Goal: Communication & Community: Answer question/provide support

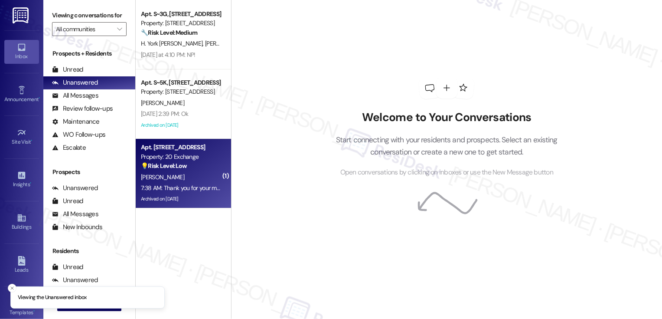
click at [180, 181] on div "[PERSON_NAME]" at bounding box center [181, 177] width 82 height 11
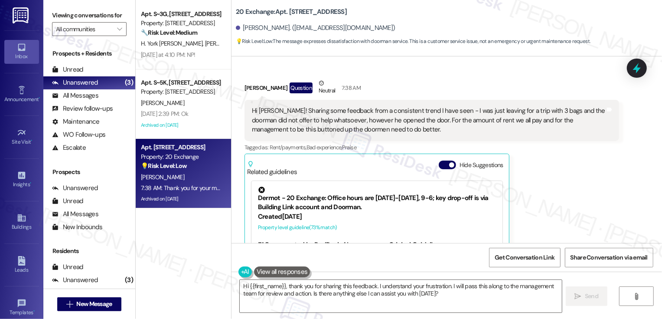
scroll to position [4428, 0]
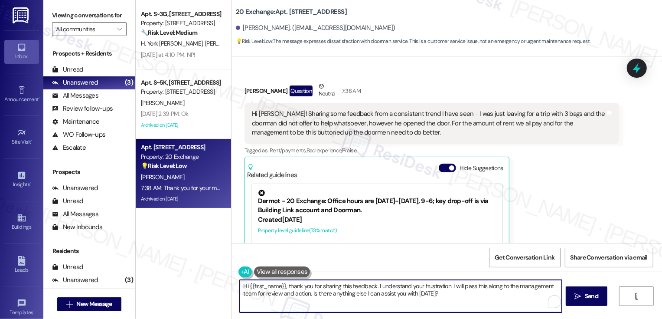
drag, startPoint x: 451, startPoint y: 289, endPoint x: 445, endPoint y: 286, distance: 6.4
click at [445, 287] on textarea "Hi {{first_name}}, thank you for sharing this feedback. I understand your frust…" at bounding box center [401, 296] width 322 height 33
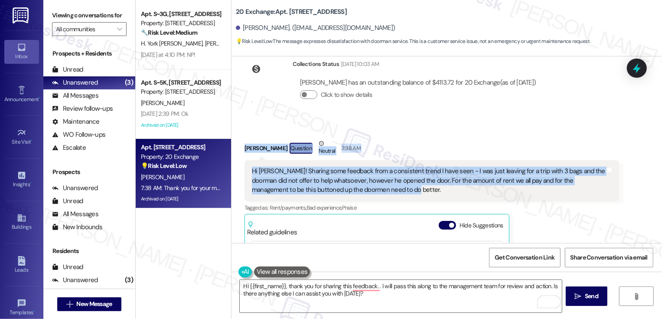
drag, startPoint x: 238, startPoint y: 136, endPoint x: 384, endPoint y: 181, distance: 153.0
click at [384, 182] on div "Received via SMS [PERSON_NAME] Question Neutral 7:38 AM Hi [PERSON_NAME]! Shari…" at bounding box center [432, 252] width 388 height 241
copy div "[PERSON_NAME] Question Neutral 7:38 AM Hi [PERSON_NAME]! Sharing some feedback …"
click at [312, 293] on textarea "Hi {{first_name}}, thank you for sharing this feedback. . I will pass this alon…" at bounding box center [401, 296] width 322 height 33
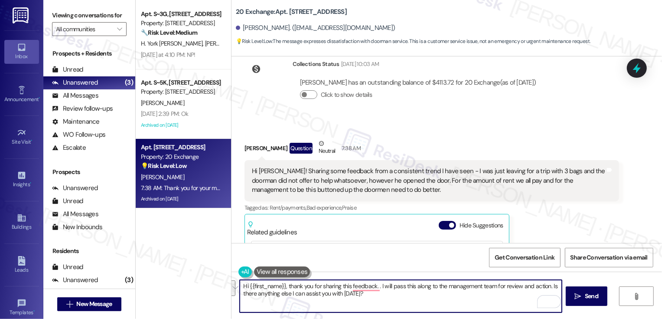
paste textarea "[PERSON_NAME], thank you so much for sharing your experience. Those little mome…"
click at [315, 289] on textarea "Hi [PERSON_NAME], thank you so much for sharing your experience. Those little m…" at bounding box center [401, 296] width 322 height 33
click at [371, 289] on textarea "Hi [PERSON_NAME], thank you so much for sharing your experience. Those little m…" at bounding box center [401, 296] width 322 height 33
click at [426, 296] on textarea "Hi [PERSON_NAME], thank you so much for sharing your experience. Those little m…" at bounding box center [401, 296] width 322 height 33
click at [484, 304] on textarea "Hi [PERSON_NAME], thank you so much for sharing your experience. Those little m…" at bounding box center [401, 296] width 322 height 33
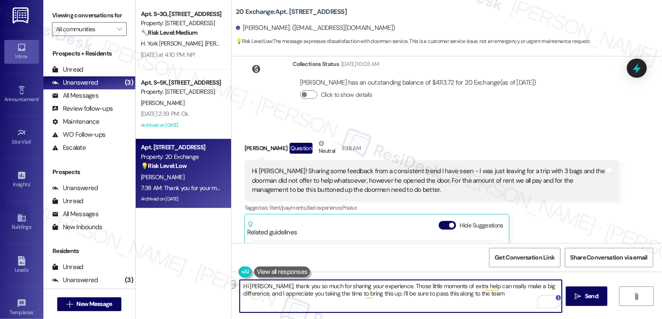
drag, startPoint x: 436, startPoint y: 286, endPoint x: 469, endPoint y: 279, distance: 33.8
click at [469, 281] on textarea "Hi [PERSON_NAME], thank you so much for sharing your experience. Those little m…" at bounding box center [401, 296] width 322 height 33
type textarea "of extra help can really make a big difference, and I appreciate you taking the…"
click at [327, 294] on textarea "of extra help can really make a big difference, and I appreciate you taking the…" at bounding box center [401, 296] width 322 height 33
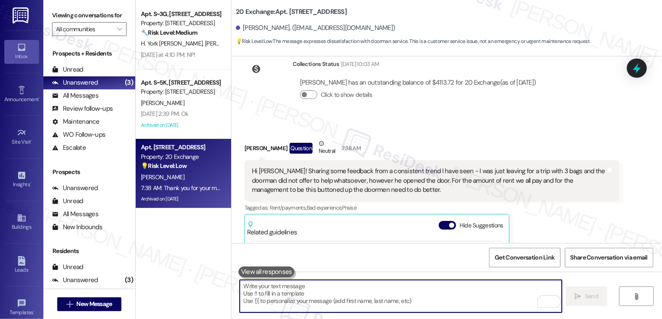
paste textarea "Hi [PERSON_NAME], thank you so much for sharing your experience. Those little m…"
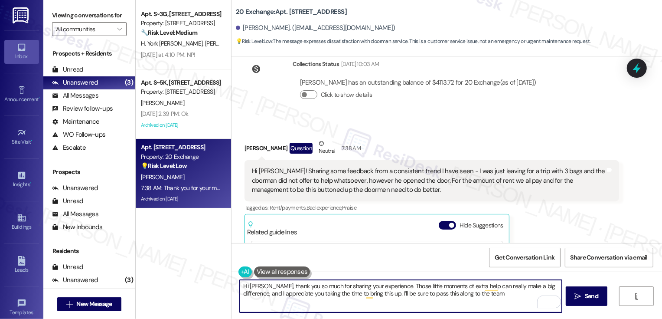
drag, startPoint x: 436, startPoint y: 286, endPoint x: 466, endPoint y: 286, distance: 30.4
click at [466, 286] on textarea "Hi [PERSON_NAME], thank you so much for sharing your experience. Those little m…" at bounding box center [401, 296] width 322 height 33
click at [470, 285] on textarea "Hi [PERSON_NAME], thank you so much for sharing your experience. Those little m…" at bounding box center [401, 296] width 322 height 33
click at [449, 295] on textarea "Hi [PERSON_NAME], thank you so much for sharing your experience. Those little m…" at bounding box center [401, 296] width 322 height 33
click at [435, 288] on textarea "Hi [PERSON_NAME], thank you so much for sharing your experience. Those little m…" at bounding box center [401, 296] width 322 height 33
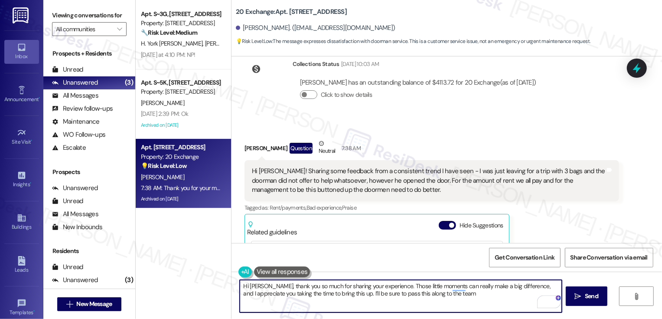
click at [469, 298] on textarea "Hi [PERSON_NAME], thank you so much for sharing your experience. Those little m…" at bounding box center [401, 296] width 322 height 33
type textarea "Hi [PERSON_NAME], thank you so much for sharing your experience. Those little m…"
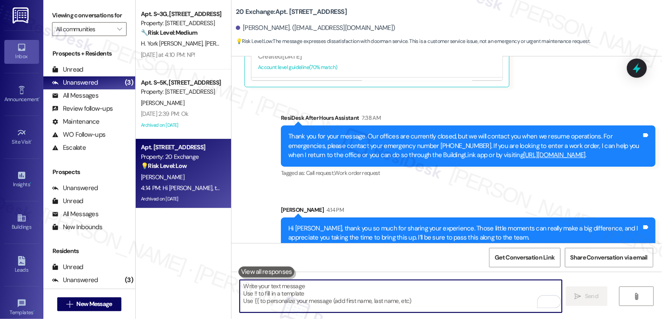
scroll to position [4653, 0]
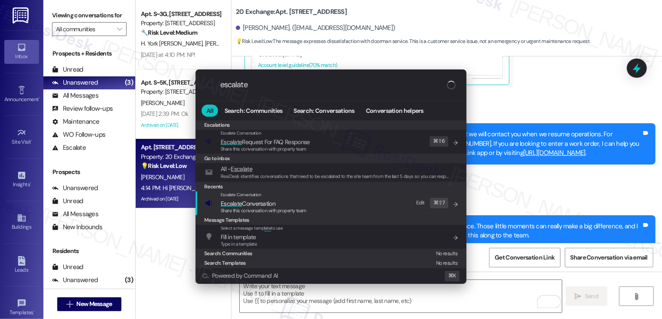
type input "escalate"
click at [289, 205] on span "Escalate Conversation" at bounding box center [264, 204] width 86 height 10
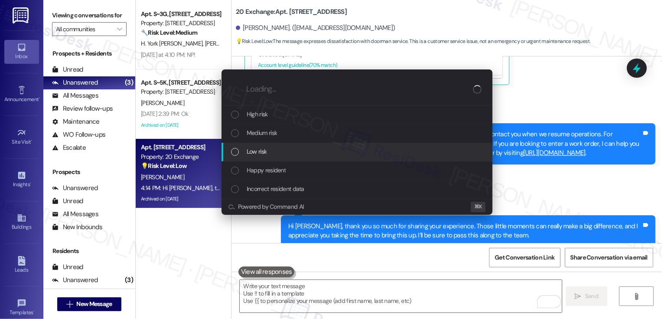
click at [259, 149] on span "Low risk" at bounding box center [257, 152] width 20 height 10
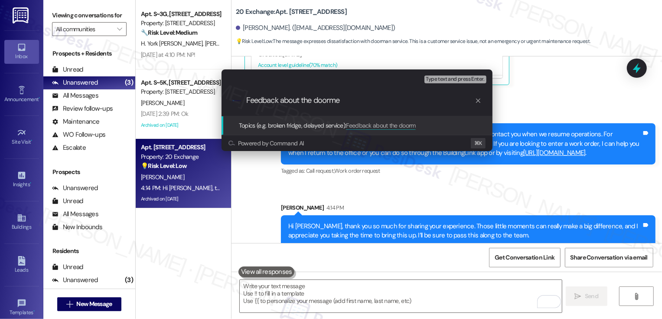
type input "Feedback about the doormen"
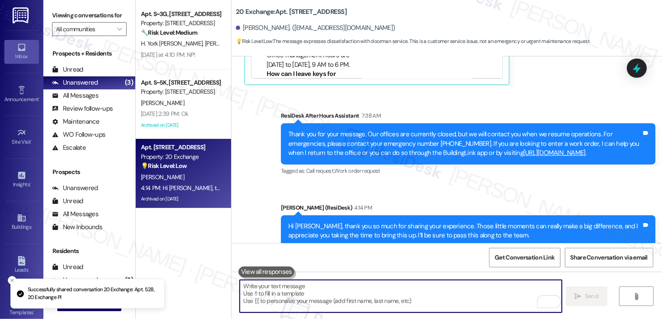
scroll to position [4491, 0]
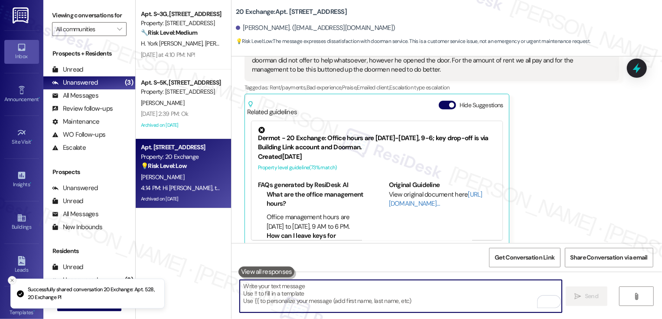
click at [11, 281] on icon "Close toast" at bounding box center [12, 280] width 5 height 5
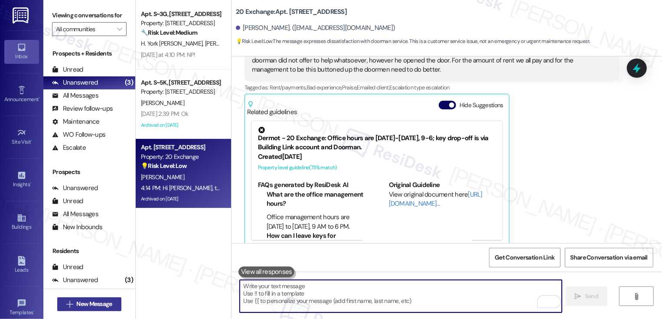
click at [76, 307] on span "New Message" at bounding box center [94, 303] width 36 height 9
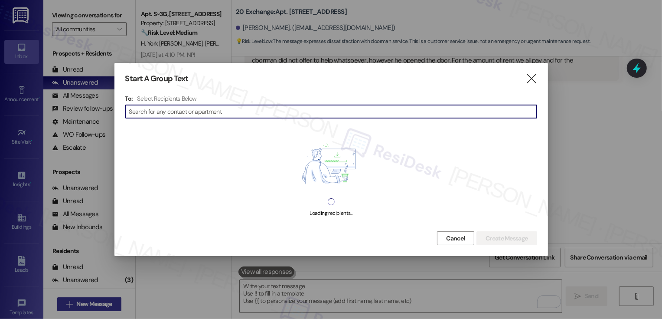
type input "9"
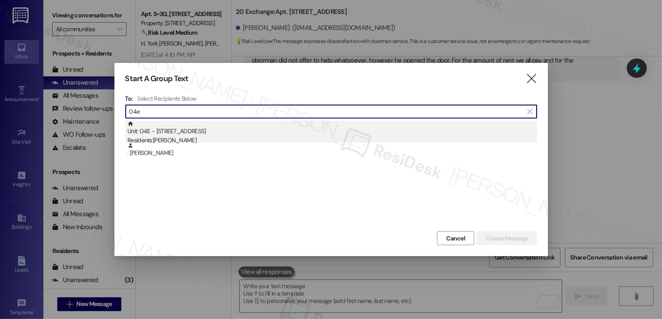
type input "04e"
click at [181, 139] on div "Residents: [PERSON_NAME]" at bounding box center [333, 140] width 410 height 9
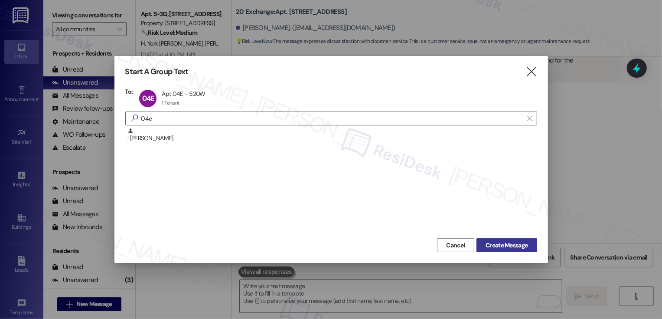
click at [489, 242] on span "Create Message" at bounding box center [507, 245] width 42 height 9
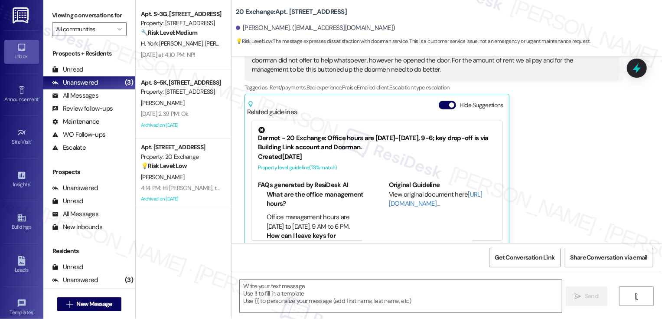
type textarea "Fetching suggested responses. Please feel free to read through the conversation…"
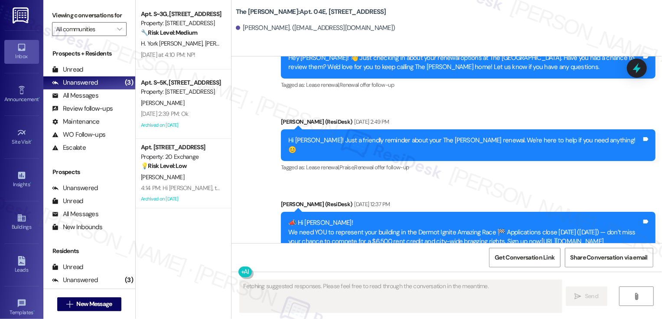
scroll to position [3687, 0]
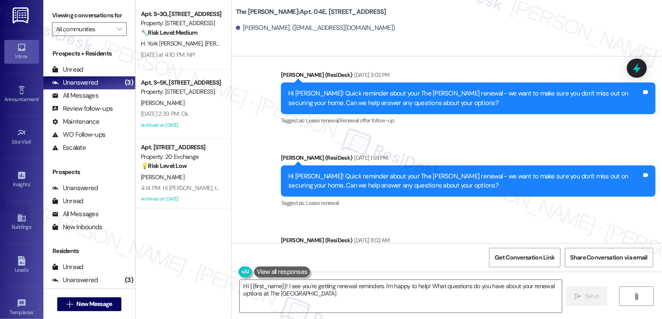
type textarea "Hi {{first_name}}! I see you're getting renewal reminders. I'm happy to help! W…"
drag, startPoint x: 283, startPoint y: 200, endPoint x: 453, endPoint y: 220, distance: 171.2
click at [453, 248] on div "Hi [PERSON_NAME]! Quick reminder about your The [PERSON_NAME] renewal - we want…" at bounding box center [468, 264] width 375 height 32
copy div "Hi [PERSON_NAME]! Quick reminder about your The [PERSON_NAME] renewal - we want…"
click at [411, 293] on textarea "Hi {{first_name}}! I see you're getting renewal reminders. I'm happy to help! W…" at bounding box center [401, 296] width 322 height 33
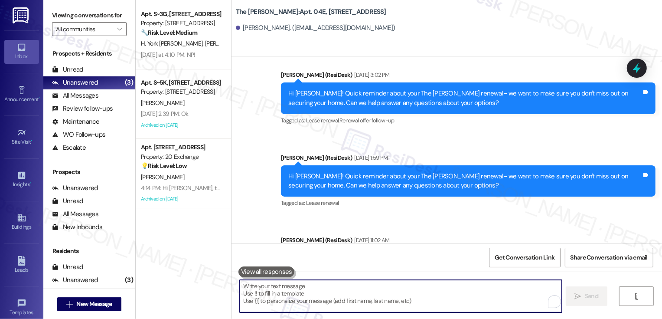
paste textarea "Hi [PERSON_NAME]! Quick reminder about your The [PERSON_NAME] renewal - we want…"
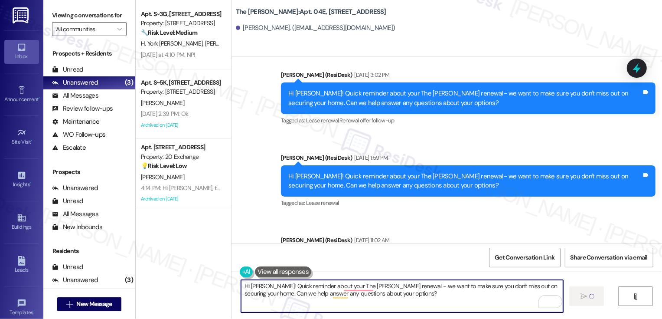
type textarea "Hi [PERSON_NAME]! Quick reminder about your The [PERSON_NAME] renewal - we want…"
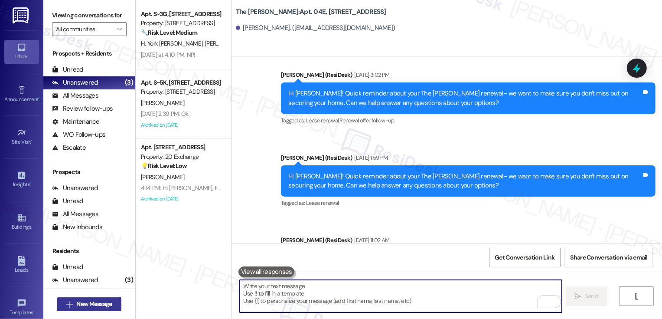
click at [96, 307] on span "New Message" at bounding box center [94, 303] width 36 height 9
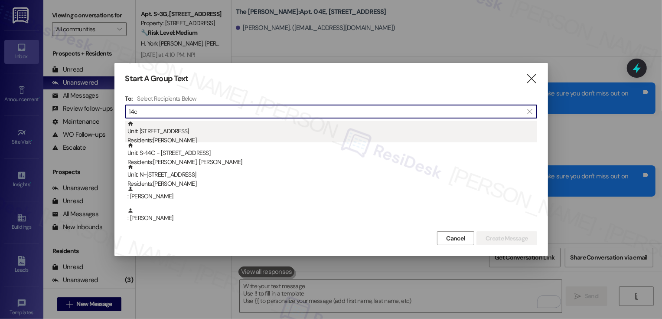
type input "14c"
click at [172, 133] on div "Unit: [STREET_ADDRESS] Residents: [PERSON_NAME]" at bounding box center [333, 133] width 410 height 25
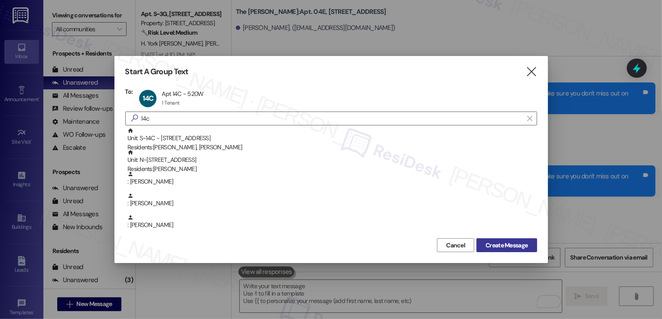
click at [496, 245] on span "Create Message" at bounding box center [507, 245] width 42 height 9
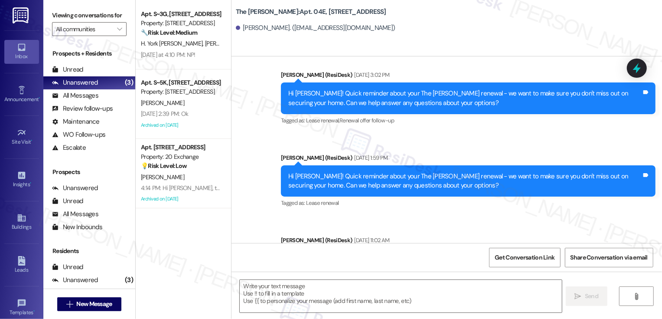
type textarea "Fetching suggested responses. Please feel free to read through the conversation…"
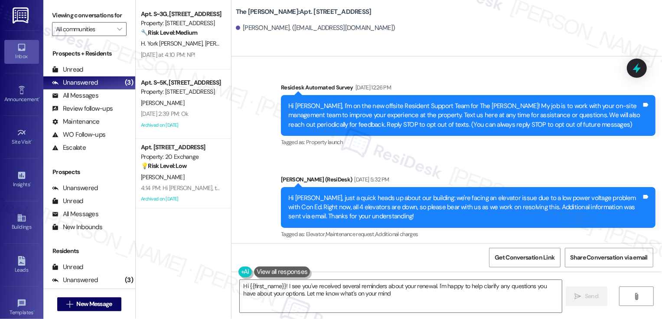
type textarea "Hi {{first_name}}! I see you've received several reminders about your renewal. …"
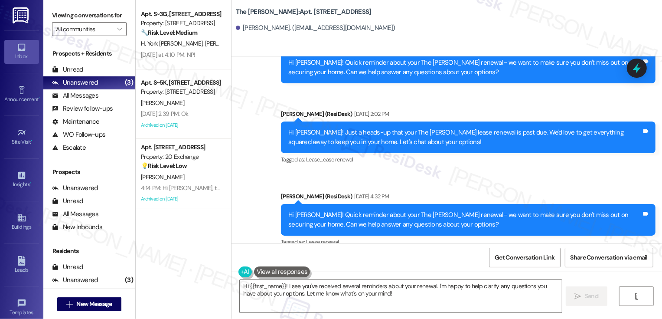
scroll to position [4600, 0]
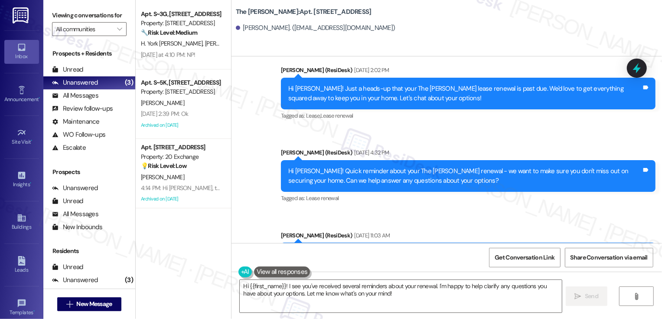
drag, startPoint x: 284, startPoint y: 152, endPoint x: 425, endPoint y: 165, distance: 141.6
click at [425, 249] on div "Hi [PERSON_NAME]! Quick reminder about your The [PERSON_NAME] renewal - we want…" at bounding box center [465, 258] width 354 height 19
copy div "Hi [PERSON_NAME]! Quick reminder about your The [PERSON_NAME] renewal - we want…"
click at [344, 305] on textarea "Hi {{first_name}}! I see you've received several reminders about your renewal. …" at bounding box center [401, 296] width 322 height 33
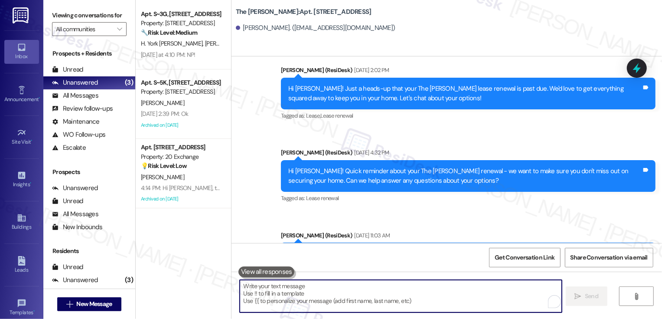
paste textarea "Hi [PERSON_NAME]! Quick reminder about your The [PERSON_NAME] renewal - we want…"
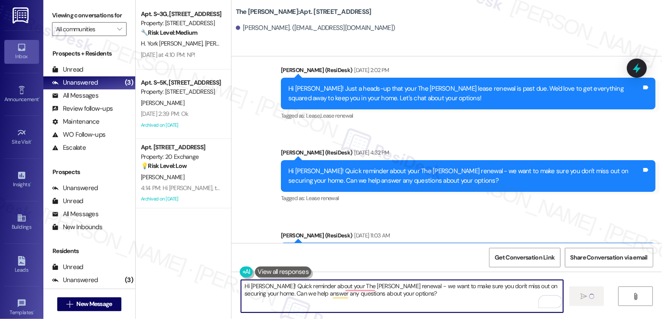
type textarea "Hi [PERSON_NAME]! Quick reminder about your The [PERSON_NAME] renewal - we want…"
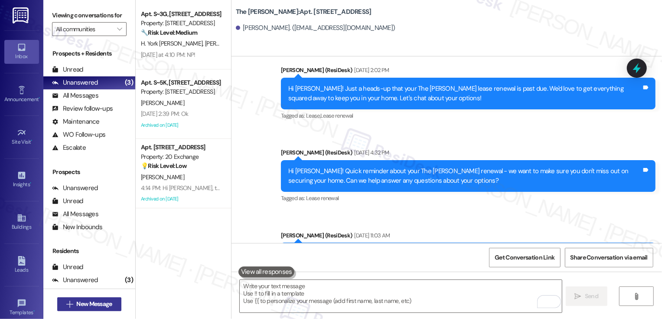
click at [111, 308] on span "New Message" at bounding box center [94, 303] width 39 height 9
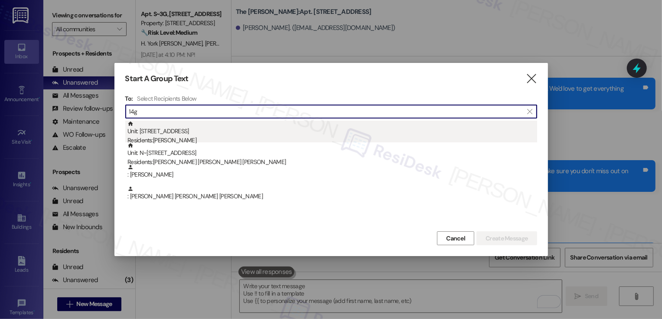
type input "14g"
click at [175, 128] on div "Unit: [STREET_ADDRESS] Residents: [PERSON_NAME]" at bounding box center [333, 133] width 410 height 25
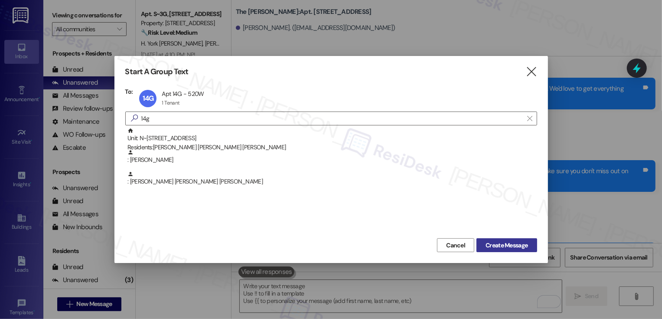
click at [503, 246] on span "Create Message" at bounding box center [507, 245] width 42 height 9
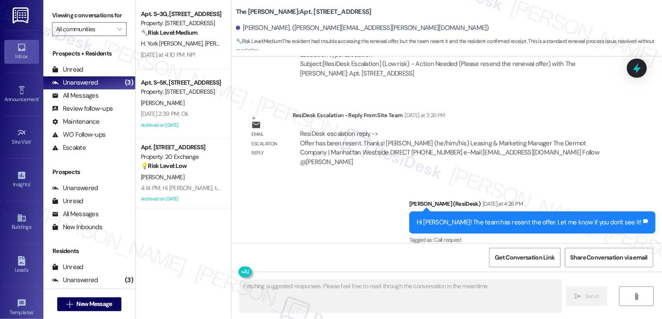
scroll to position [3996, 0]
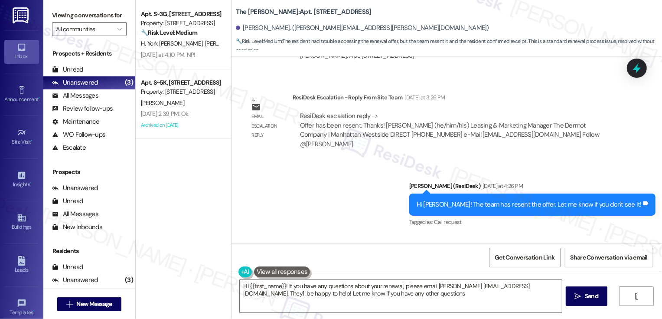
type textarea "Hi {{first_name}}! If you have any questions about your renewal, please email […"
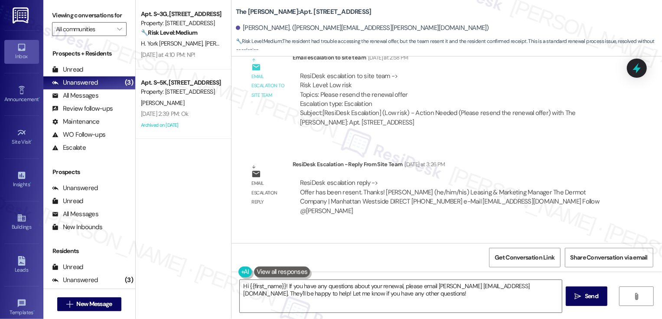
scroll to position [4070, 0]
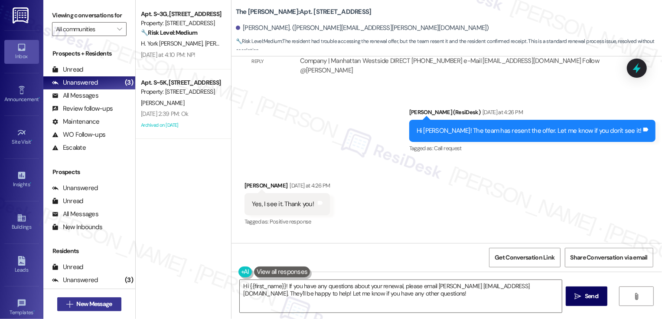
click at [97, 306] on span "New Message" at bounding box center [94, 303] width 36 height 9
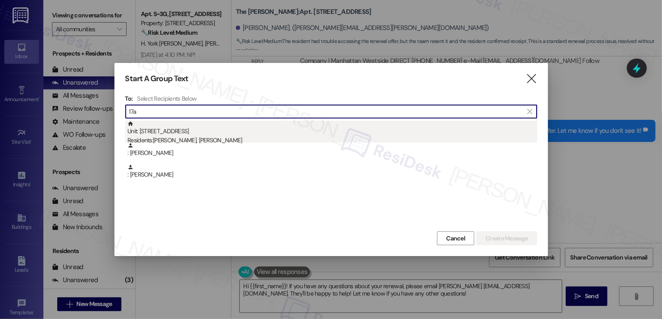
type input "17a"
click at [180, 139] on div "Residents: [PERSON_NAME], [PERSON_NAME]" at bounding box center [333, 140] width 410 height 9
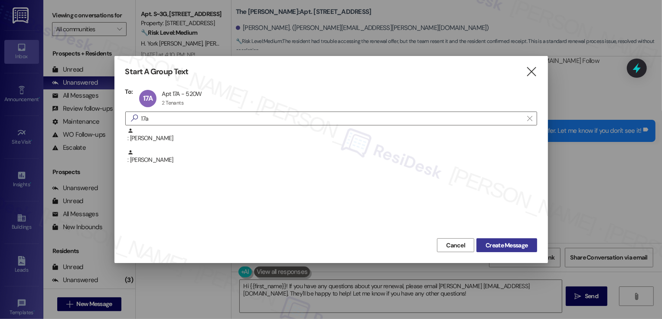
click at [502, 247] on span "Create Message" at bounding box center [507, 245] width 42 height 9
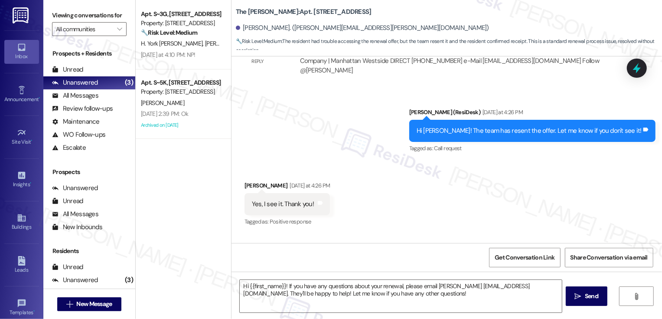
type textarea "Fetching suggested responses. Please feel free to read through the conversation…"
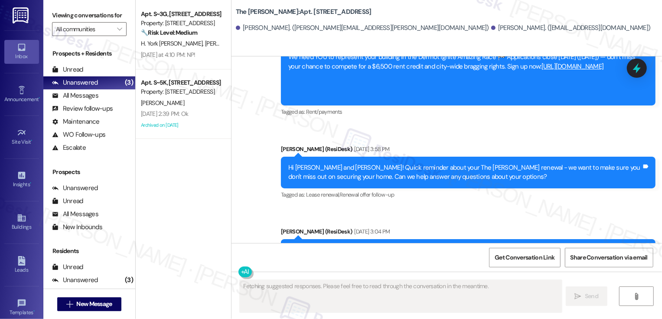
scroll to position [4126, 0]
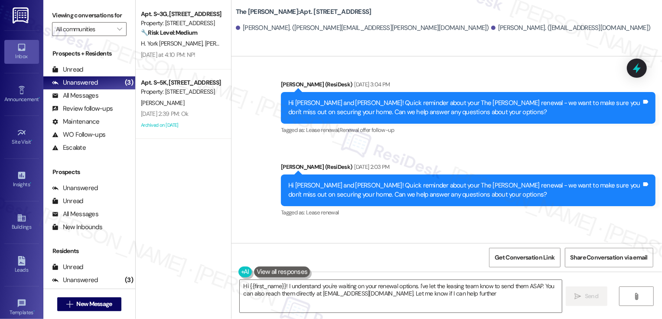
type textarea "Hi {{first_name}}! I understand you're waiting on your renewal options. I've le…"
drag, startPoint x: 284, startPoint y: 202, endPoint x: 530, endPoint y: 218, distance: 246.9
click at [530, 257] on div "Hi [PERSON_NAME] and [PERSON_NAME]! Quick reminder about your The [PERSON_NAME]…" at bounding box center [468, 273] width 375 height 32
copy div "Hi [PERSON_NAME] and [PERSON_NAME]! Quick reminder about your The [PERSON_NAME]…"
click at [434, 292] on textarea "Hi {{first_name}}! I understand you're waiting on your renewal options. I've le…" at bounding box center [401, 296] width 322 height 33
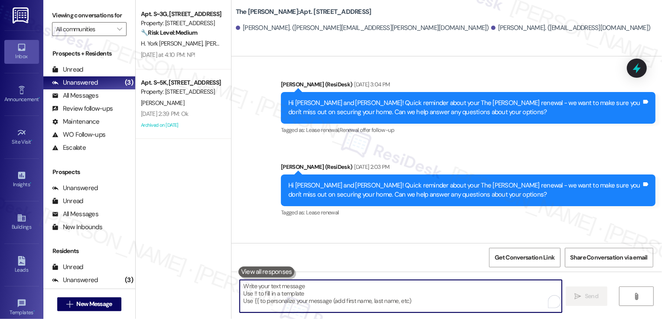
paste textarea "Hi [PERSON_NAME] and [PERSON_NAME]! Quick reminder about your The [PERSON_NAME]…"
type textarea "Hi [PERSON_NAME] and [PERSON_NAME]! Quick reminder about your The [PERSON_NAME]…"
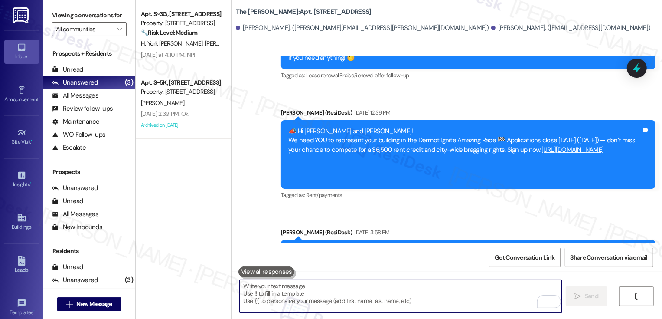
scroll to position [4196, 0]
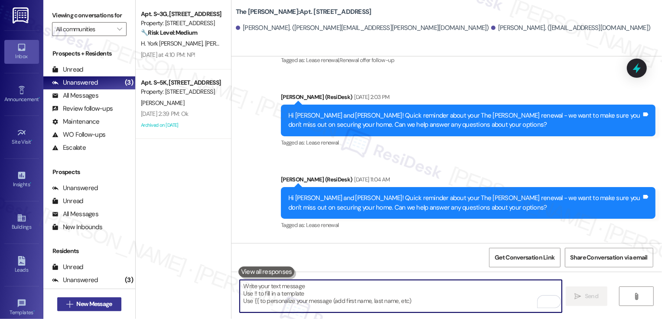
click at [111, 304] on span "New Message" at bounding box center [94, 303] width 39 height 9
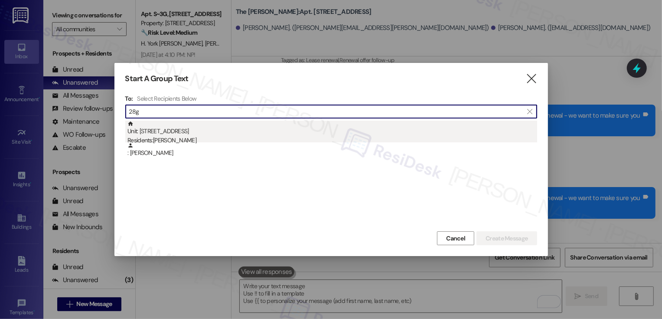
type input "28g"
click at [171, 140] on div "Residents: [PERSON_NAME]" at bounding box center [333, 140] width 410 height 9
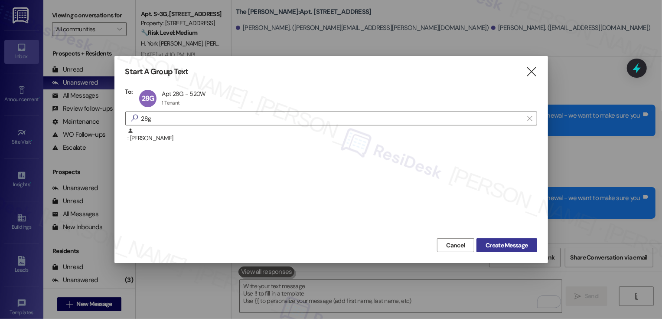
click at [497, 244] on span "Create Message" at bounding box center [507, 245] width 42 height 9
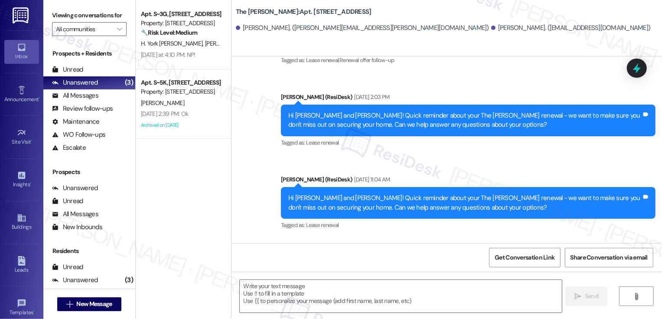
type textarea "Fetching suggested responses. Please feel free to read through the conversation…"
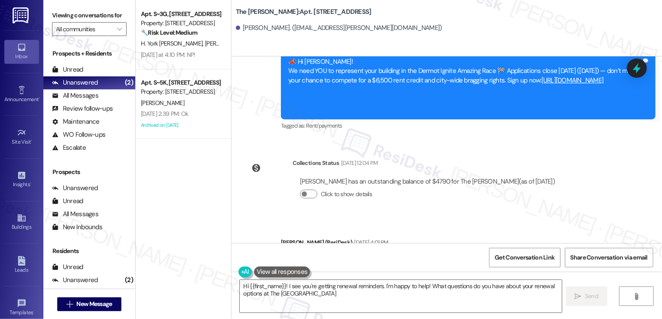
scroll to position [2476, 0]
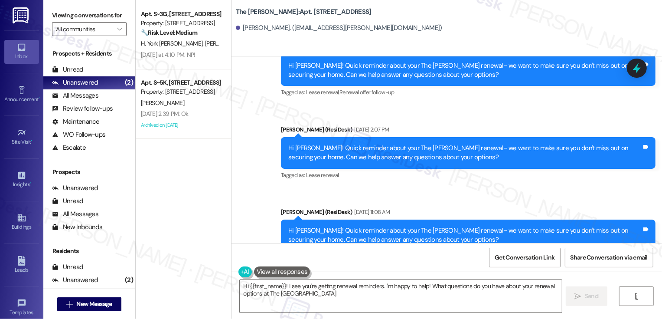
type textarea "Hi {{first_name}}! I see you're getting renewal reminders. I'm happy to help! W…"
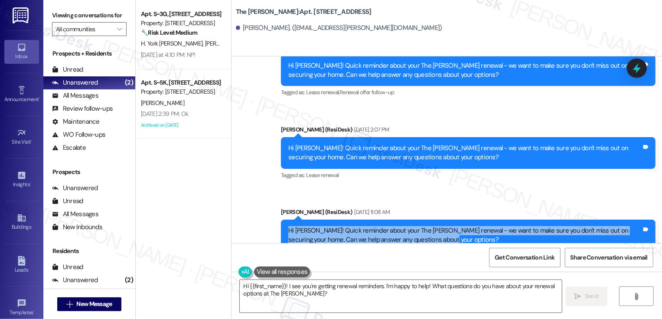
drag, startPoint x: 285, startPoint y: 203, endPoint x: 467, endPoint y: 209, distance: 182.7
click at [467, 226] on div "Hi [PERSON_NAME]! Quick reminder about your The [PERSON_NAME] renewal - we want…" at bounding box center [465, 235] width 354 height 19
copy div "Hi [PERSON_NAME]! Quick reminder about your The [PERSON_NAME] renewal - we want…"
click at [416, 285] on textarea "Hi {{first_name}}! I see you're getting renewal reminders. I'm happy to help! W…" at bounding box center [401, 296] width 322 height 33
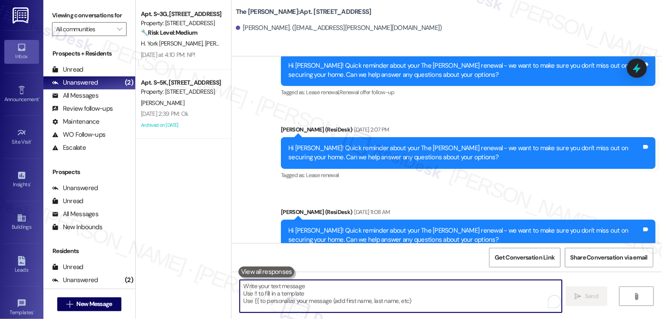
paste textarea "Hi [PERSON_NAME]! Quick reminder about your The [PERSON_NAME] renewal - we want…"
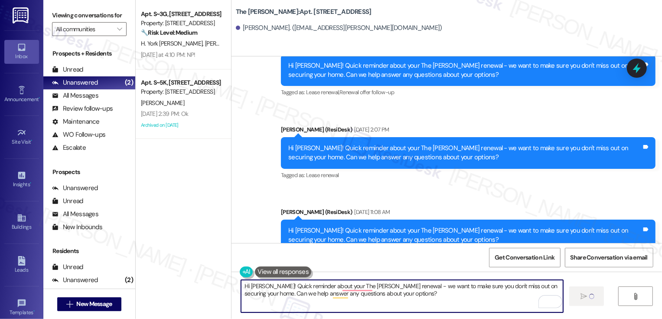
type textarea "Hi [PERSON_NAME]! Quick reminder about your The [PERSON_NAME] renewal - we want…"
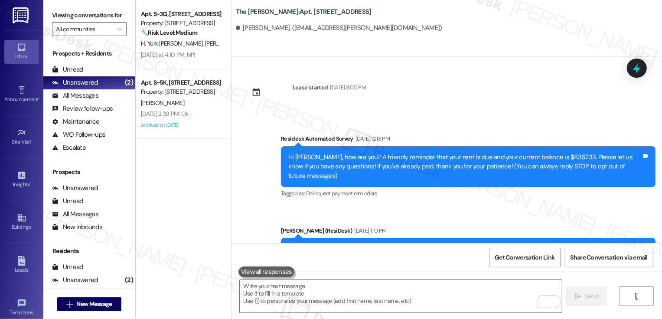
scroll to position [2476, 0]
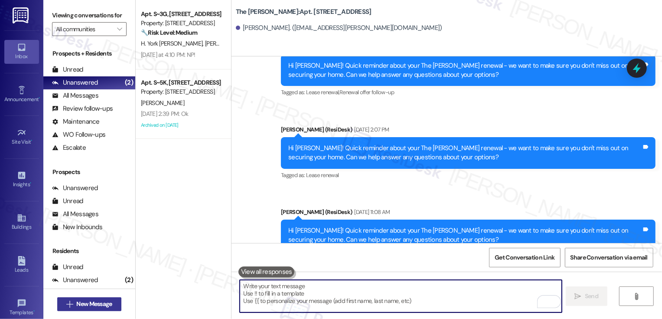
click at [110, 307] on span "New Message" at bounding box center [94, 303] width 39 height 9
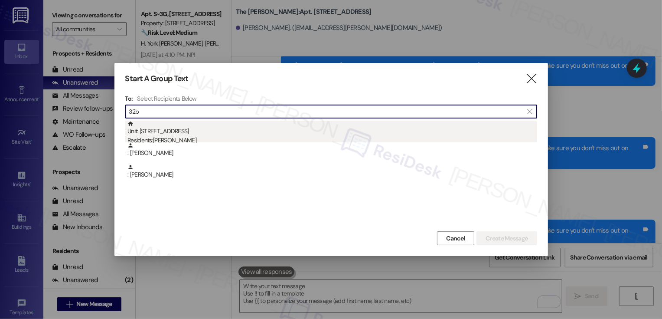
type input "32b"
click at [188, 138] on div "Residents: [PERSON_NAME]" at bounding box center [333, 140] width 410 height 9
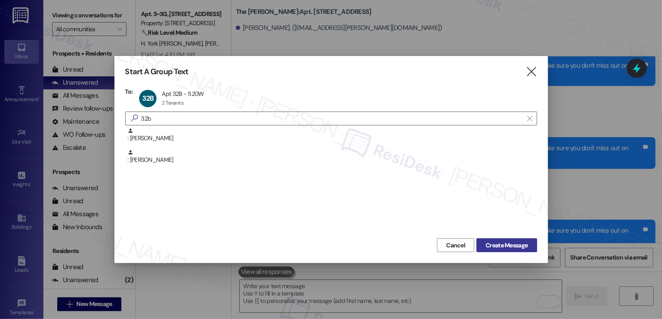
click at [499, 243] on span "Create Message" at bounding box center [507, 245] width 42 height 9
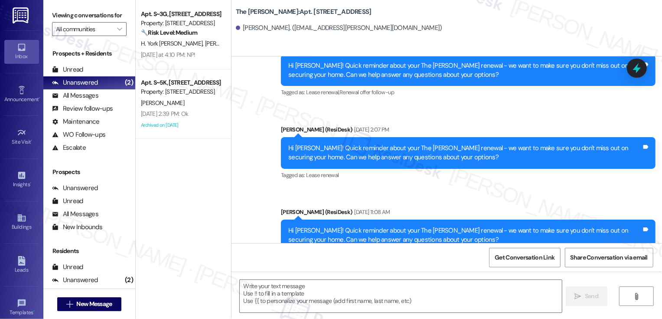
type textarea "Fetching suggested responses. Please feel free to read through the conversation…"
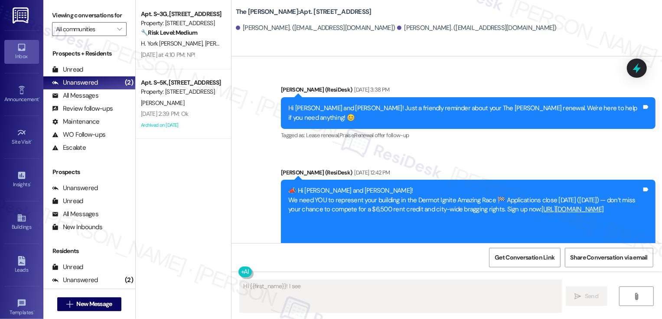
scroll to position [3057, 0]
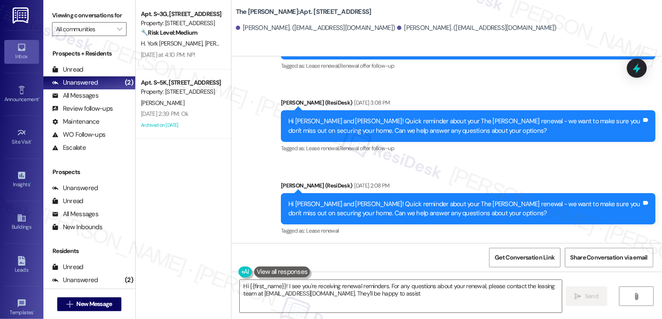
type textarea "Hi {{first_name}}! I see you're receiving renewal reminders. For any questions …"
drag, startPoint x: 282, startPoint y: 203, endPoint x: 437, endPoint y: 216, distance: 155.5
click at [437, 275] on div "Hi [PERSON_NAME] and [PERSON_NAME]! Just a heads-up that your The [PERSON_NAME]…" at bounding box center [468, 291] width 375 height 32
copy div "Hi [PERSON_NAME] and [PERSON_NAME]! Just a heads-up that your The [PERSON_NAME]…"
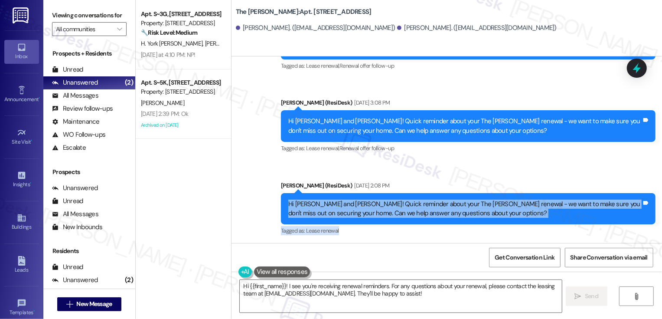
drag, startPoint x: 283, startPoint y: 121, endPoint x: 463, endPoint y: 142, distance: 181.2
click at [463, 181] on div "[PERSON_NAME] (ResiDesk) [DATE] 2:08 PM Hi [PERSON_NAME] and [PERSON_NAME]! Qui…" at bounding box center [468, 209] width 375 height 56
copy div "Hi Cindy and Alara! Quick reminder about your The Landon renewal - we want to m…"
click at [360, 292] on textarea "Hi {{first_name}}! I see you're receiving renewal reminders. For any questions …" at bounding box center [401, 296] width 322 height 33
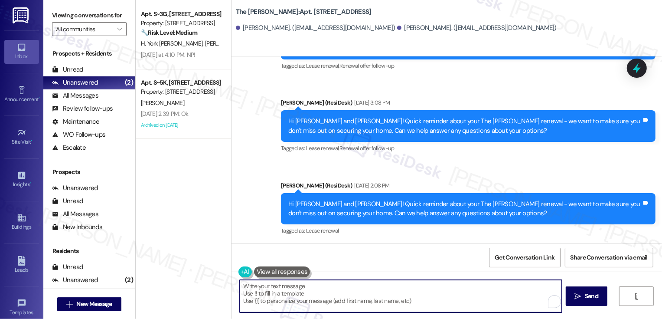
paste textarea "Hi Cindy and Alara! Quick reminder about your The Landon renewal - we want to m…"
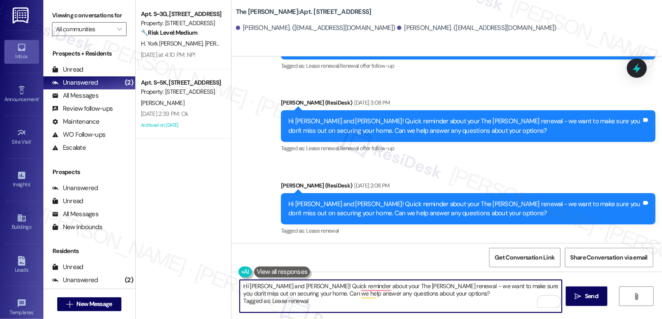
drag, startPoint x: 315, startPoint y: 302, endPoint x: 203, endPoint y: 301, distance: 111.9
click at [203, 301] on div "Apt. S~3G, 535 W. 43rd Street Property: 535 W 43 🔧 Risk Level: Medium The resid…" at bounding box center [399, 159] width 527 height 319
type textarea "Hi Cindy and Alara! Quick reminder about your The Landon renewal - we want to m…"
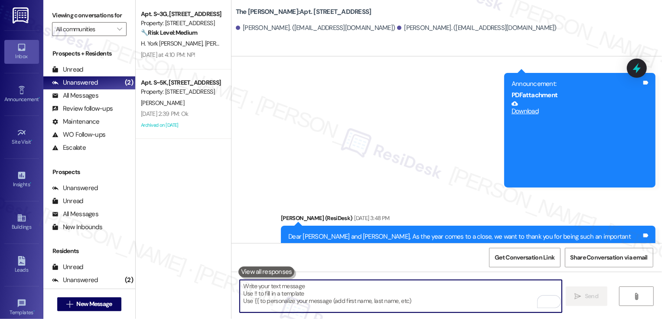
scroll to position [640, 0]
